Goal: Navigation & Orientation: Find specific page/section

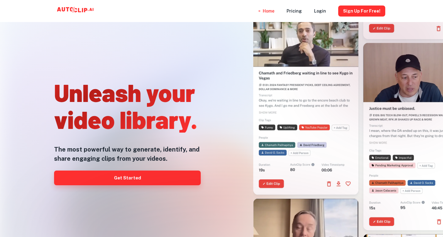
click at [138, 175] on link "Get Started" at bounding box center [127, 177] width 147 height 15
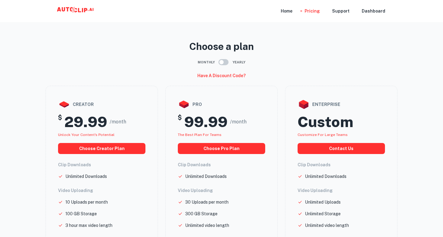
drag, startPoint x: 0, startPoint y: 0, endPoint x: 76, endPoint y: 18, distance: 77.8
click at [76, 18] on div "Home Pricing Support Dashboard" at bounding box center [221, 11] width 367 height 22
